Goal: Check status: Check status

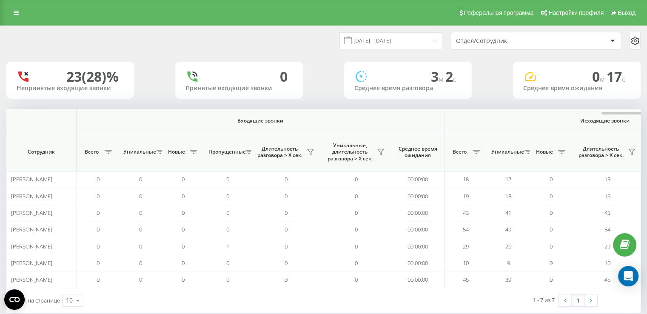
scroll to position [0, 388]
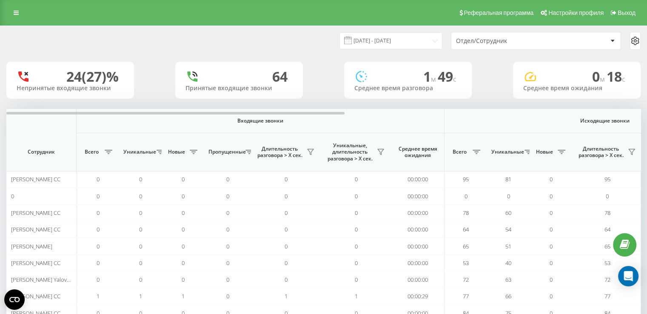
click at [485, 44] on div "Отдел/Сотрудник" at bounding box center [507, 40] width 102 height 7
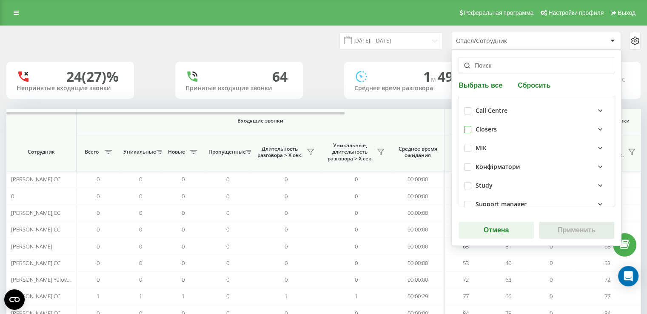
click at [464, 126] on label at bounding box center [467, 126] width 7 height 0
checkbox input "true"
click at [565, 230] on button "Применить" at bounding box center [576, 230] width 75 height 17
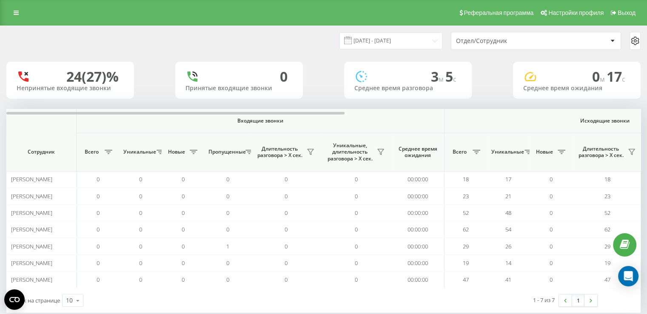
click at [478, 38] on div "Отдел/Сотрудник" at bounding box center [507, 40] width 102 height 7
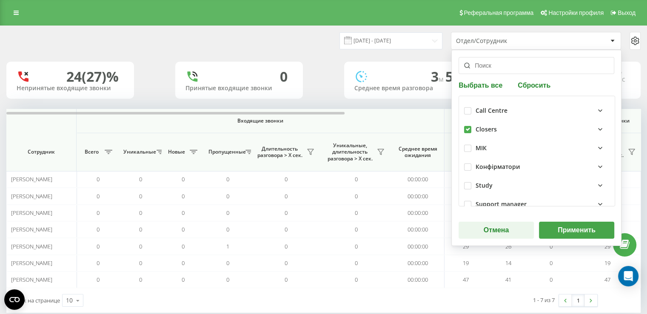
click at [568, 235] on button "Применить" at bounding box center [576, 230] width 75 height 17
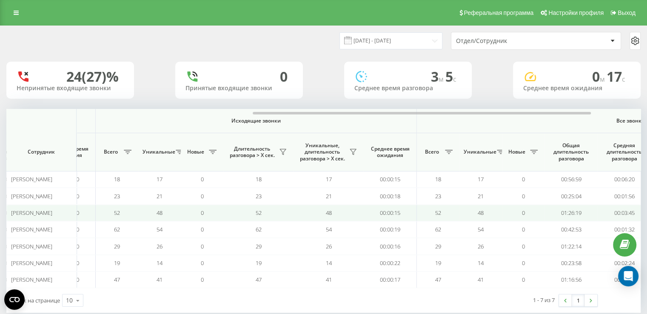
scroll to position [0, 453]
